Goal: Book appointment/travel/reservation

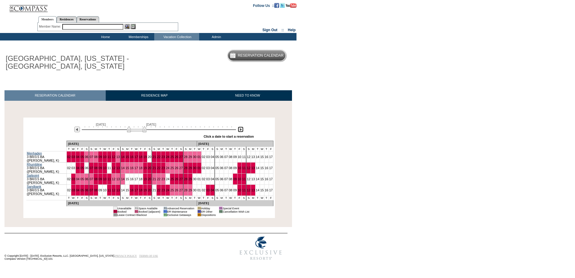
click at [242, 131] on img at bounding box center [241, 129] width 6 height 6
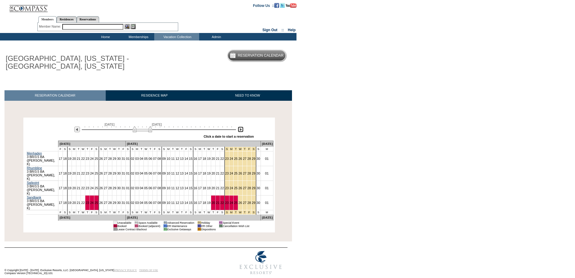
click at [242, 131] on img at bounding box center [241, 129] width 6 height 6
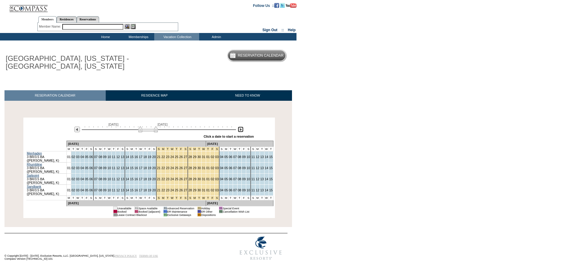
click at [242, 131] on img at bounding box center [241, 129] width 6 height 6
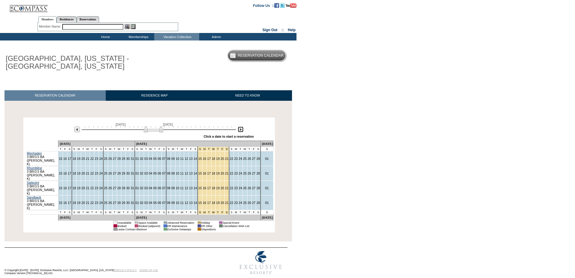
click at [242, 131] on img at bounding box center [241, 129] width 6 height 6
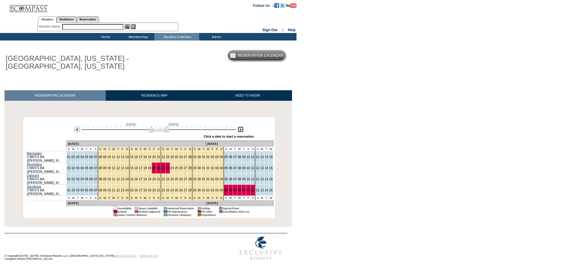
click at [242, 131] on img at bounding box center [241, 129] width 6 height 6
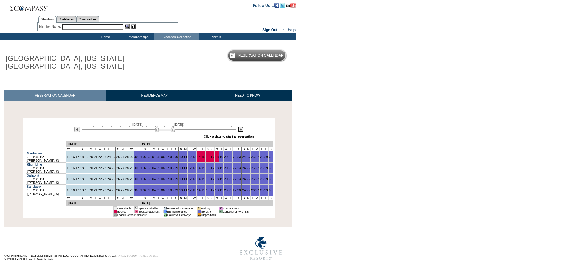
click at [241, 130] on img at bounding box center [241, 129] width 6 height 6
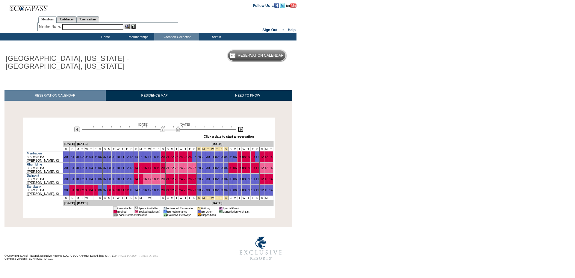
click at [241, 130] on img at bounding box center [241, 129] width 6 height 6
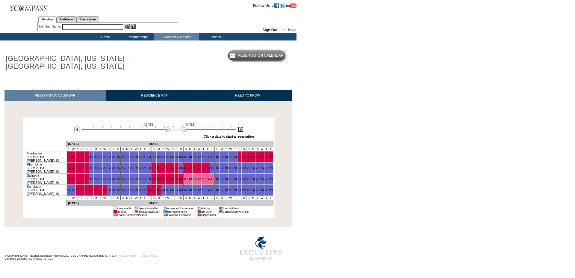
click at [241, 130] on img at bounding box center [241, 129] width 6 height 6
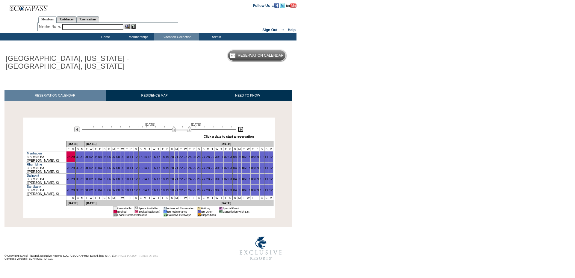
click at [241, 130] on img at bounding box center [241, 129] width 6 height 6
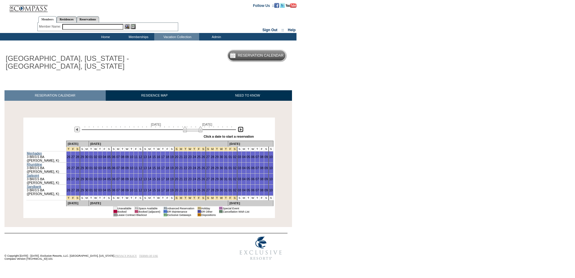
click at [240, 128] on img at bounding box center [241, 129] width 6 height 6
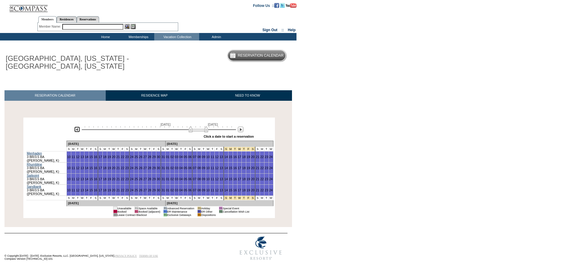
click at [76, 129] on img at bounding box center [77, 129] width 6 height 6
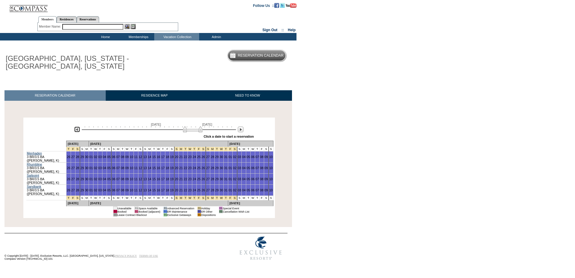
click at [76, 129] on img at bounding box center [77, 129] width 6 height 6
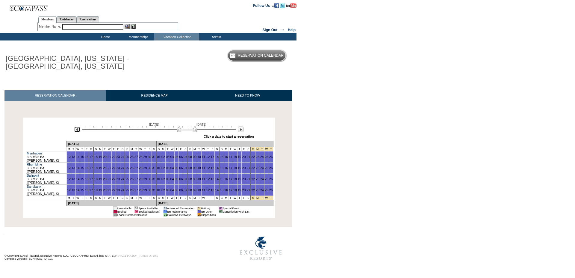
click at [76, 129] on img at bounding box center [77, 129] width 6 height 6
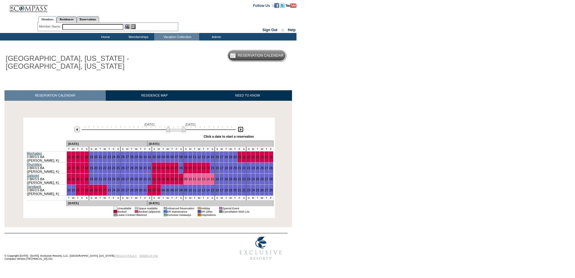
click at [241, 129] on img at bounding box center [241, 129] width 6 height 6
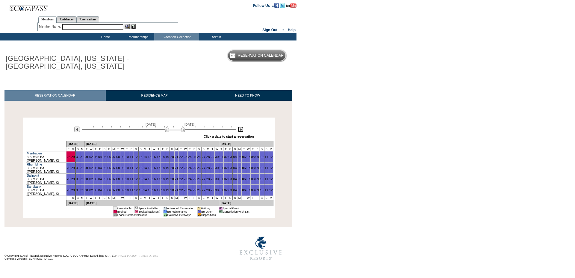
drag, startPoint x: 179, startPoint y: 131, endPoint x: 173, endPoint y: 131, distance: 6.6
click at [173, 131] on img at bounding box center [174, 129] width 19 height 6
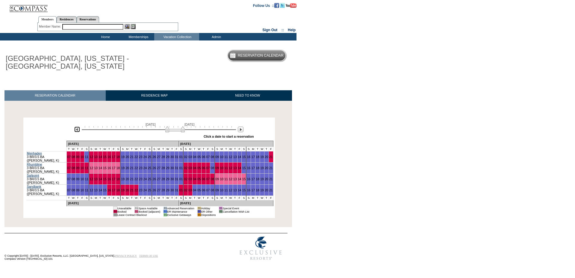
click at [76, 132] on img at bounding box center [77, 129] width 6 height 6
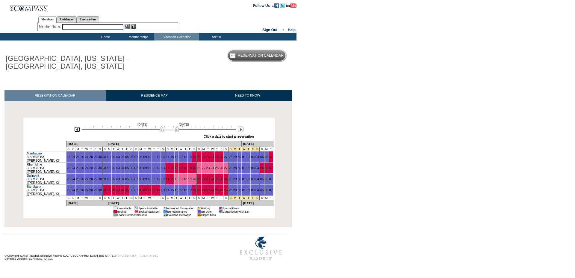
click at [76, 132] on img at bounding box center [77, 129] width 6 height 6
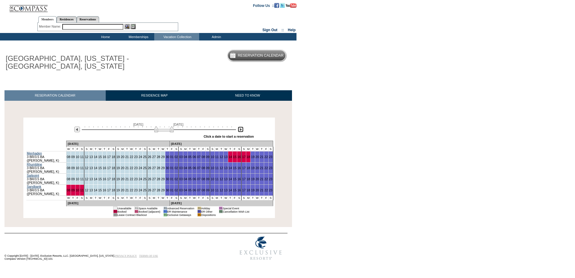
click at [240, 130] on img at bounding box center [241, 129] width 6 height 6
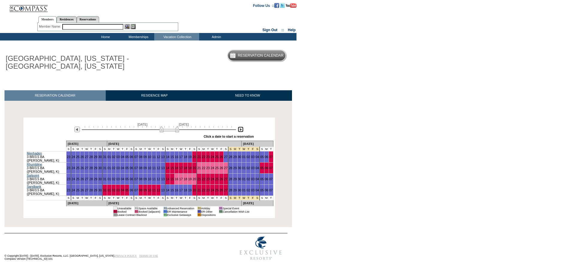
click at [240, 130] on img at bounding box center [241, 129] width 6 height 6
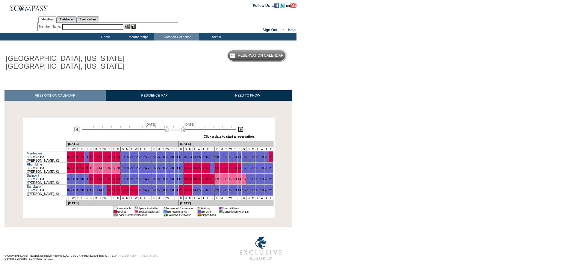
click at [240, 130] on img at bounding box center [241, 129] width 6 height 6
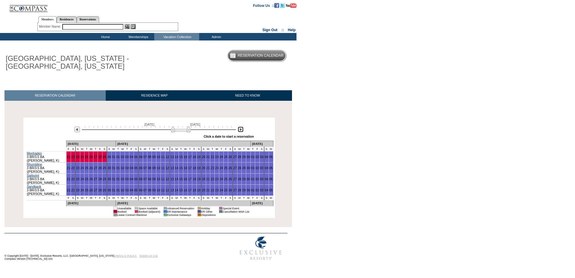
click at [240, 130] on img at bounding box center [241, 129] width 6 height 6
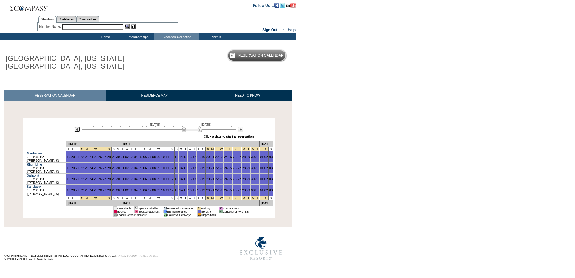
click at [76, 132] on img at bounding box center [77, 129] width 6 height 6
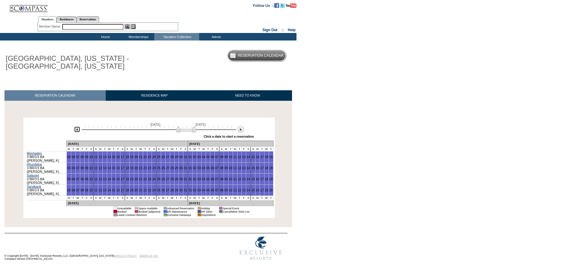
click at [76, 132] on img at bounding box center [77, 129] width 6 height 6
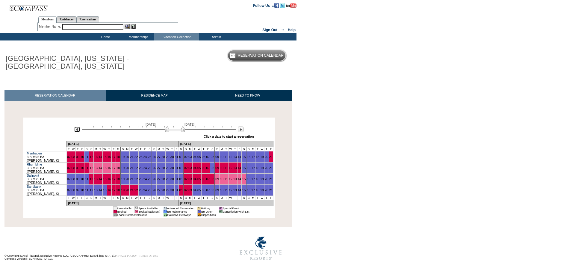
click at [76, 132] on img at bounding box center [77, 129] width 6 height 6
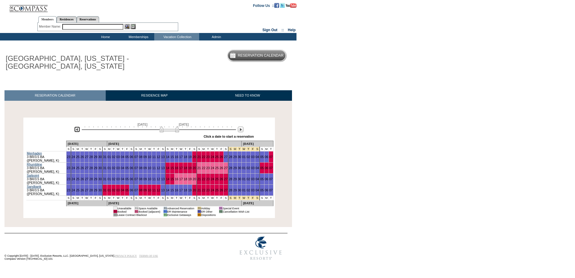
click at [76, 132] on img at bounding box center [77, 129] width 6 height 6
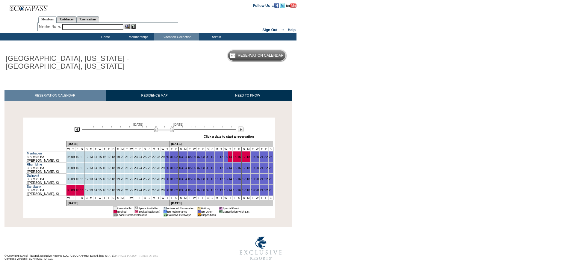
click at [76, 132] on img at bounding box center [77, 129] width 6 height 6
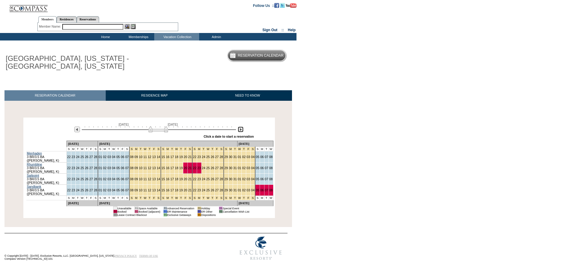
click at [241, 130] on img at bounding box center [241, 129] width 6 height 6
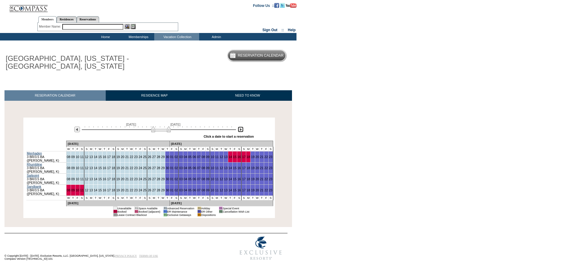
drag, startPoint x: 156, startPoint y: 132, endPoint x: 153, endPoint y: 132, distance: 3.0
click at [153, 132] on img at bounding box center [160, 129] width 19 height 6
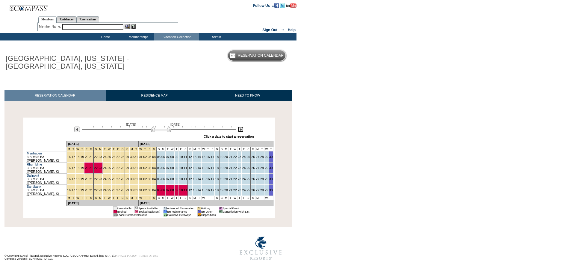
click at [241, 129] on img at bounding box center [241, 129] width 6 height 6
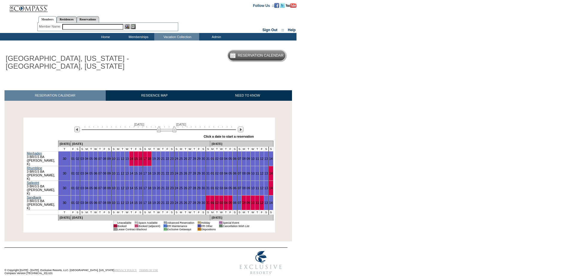
click at [331, 146] on html "Follow Us ::" at bounding box center [287, 140] width 575 height 280
